Goal: Communication & Community: Connect with others

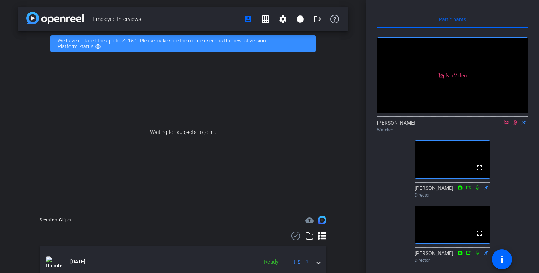
click at [506, 125] on icon at bounding box center [507, 122] width 6 height 5
click at [515, 125] on mat-icon "flip" at bounding box center [515, 122] width 9 height 6
click at [509, 125] on icon at bounding box center [507, 122] width 6 height 5
click at [514, 125] on mat-icon "flip" at bounding box center [515, 122] width 9 height 6
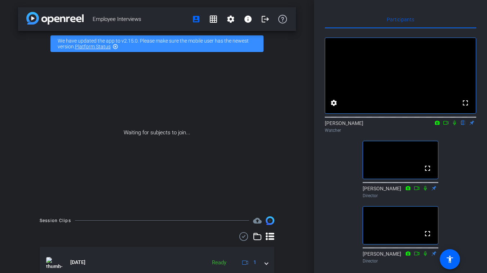
scroll to position [32, 0]
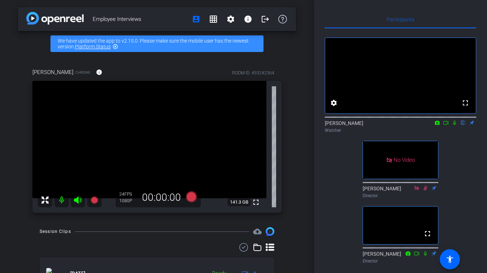
click at [446, 125] on icon at bounding box center [446, 122] width 6 height 5
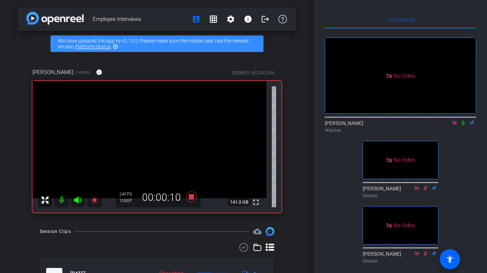
click at [463, 125] on icon at bounding box center [463, 122] width 3 height 5
click at [464, 125] on icon at bounding box center [463, 122] width 6 height 5
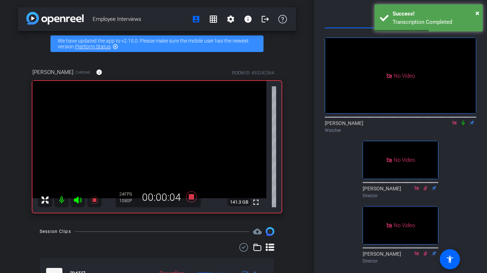
click at [463, 125] on icon at bounding box center [463, 122] width 3 height 5
click at [463, 125] on icon at bounding box center [464, 122] width 4 height 5
click at [463, 125] on icon at bounding box center [463, 122] width 3 height 5
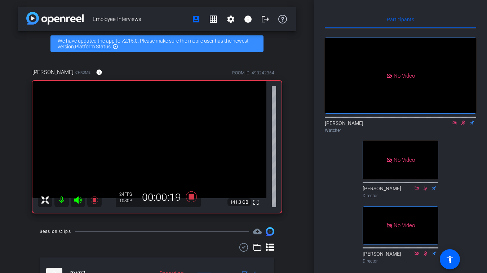
click at [464, 126] on mat-icon at bounding box center [463, 122] width 9 height 6
click at [463, 125] on icon at bounding box center [463, 122] width 6 height 5
click at [463, 125] on icon at bounding box center [464, 122] width 4 height 5
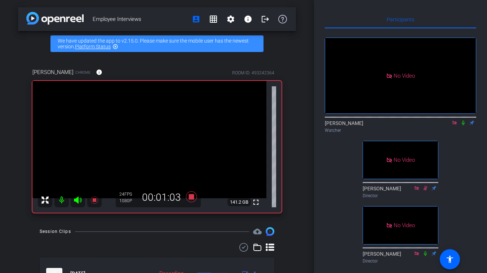
click at [463, 125] on icon at bounding box center [463, 122] width 6 height 5
click at [462, 125] on icon at bounding box center [464, 122] width 4 height 5
click at [463, 125] on icon at bounding box center [463, 122] width 6 height 5
click at [464, 125] on icon at bounding box center [463, 122] width 3 height 5
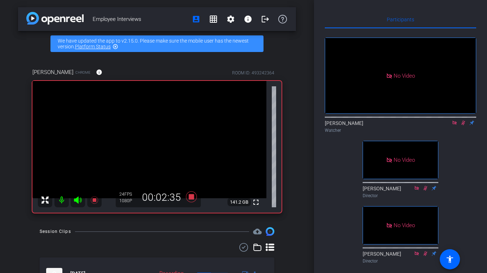
click at [463, 125] on icon at bounding box center [463, 122] width 6 height 5
click at [463, 125] on icon at bounding box center [464, 122] width 4 height 5
click at [463, 125] on icon at bounding box center [463, 122] width 6 height 5
click at [463, 125] on icon at bounding box center [464, 122] width 4 height 5
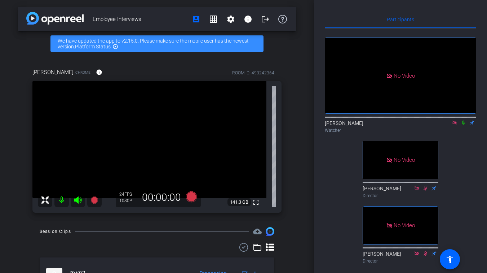
click at [464, 125] on icon at bounding box center [463, 122] width 3 height 5
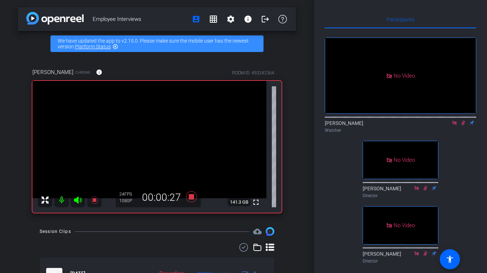
click at [464, 125] on icon at bounding box center [464, 122] width 4 height 5
click at [464, 125] on icon at bounding box center [463, 122] width 3 height 5
click at [464, 125] on icon at bounding box center [464, 122] width 4 height 5
click at [464, 125] on icon at bounding box center [463, 122] width 6 height 5
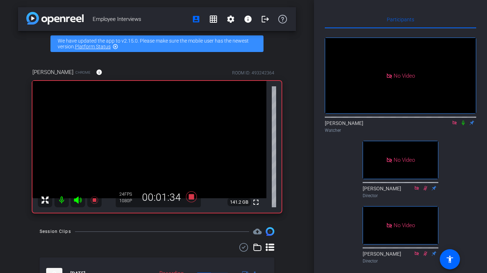
click at [463, 125] on icon at bounding box center [463, 122] width 6 height 5
click at [463, 125] on icon at bounding box center [464, 122] width 4 height 5
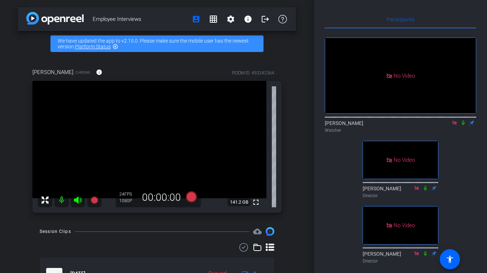
click at [463, 125] on icon at bounding box center [463, 122] width 6 height 5
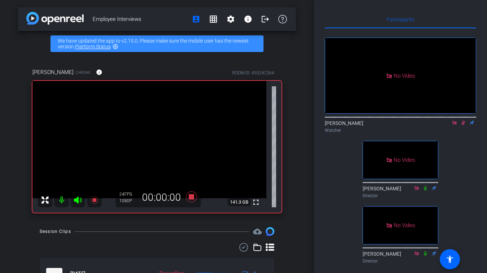
click at [464, 125] on icon at bounding box center [463, 122] width 6 height 5
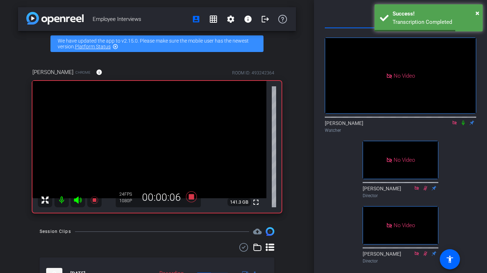
click at [463, 125] on icon at bounding box center [463, 122] width 6 height 5
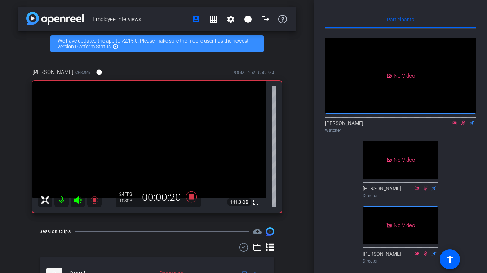
click at [463, 125] on icon at bounding box center [463, 122] width 6 height 5
click at [464, 125] on icon at bounding box center [463, 122] width 6 height 5
click at [464, 125] on icon at bounding box center [463, 122] width 3 height 5
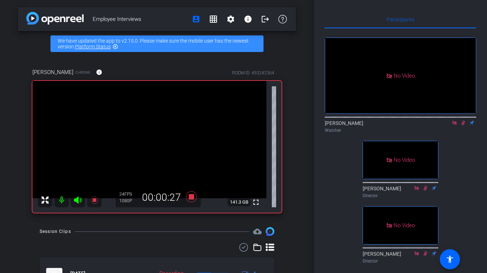
click at [464, 125] on icon at bounding box center [463, 122] width 6 height 5
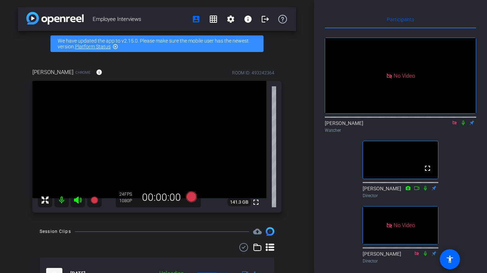
click at [454, 125] on icon at bounding box center [455, 122] width 6 height 5
